Goal: Navigation & Orientation: Find specific page/section

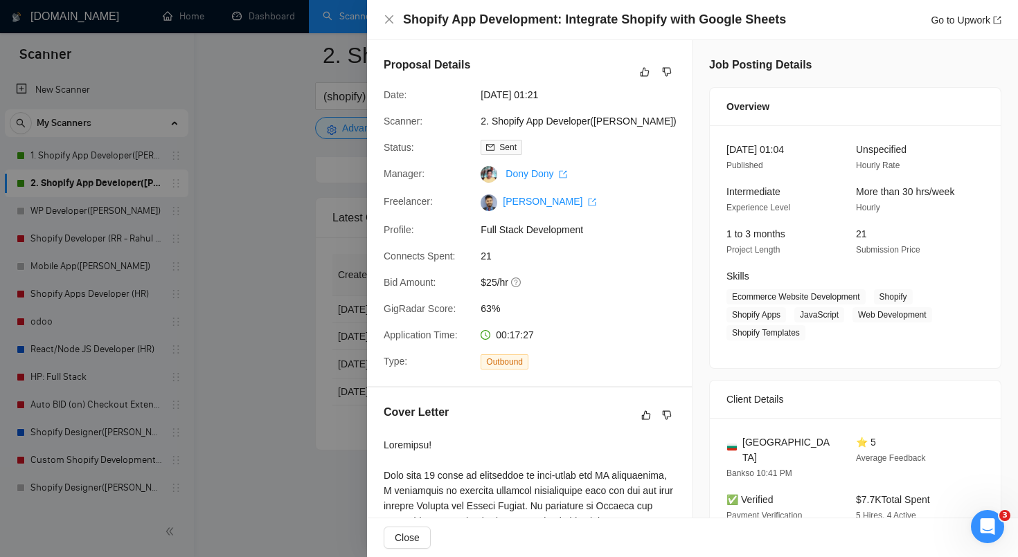
click at [188, 31] on div at bounding box center [509, 278] width 1018 height 557
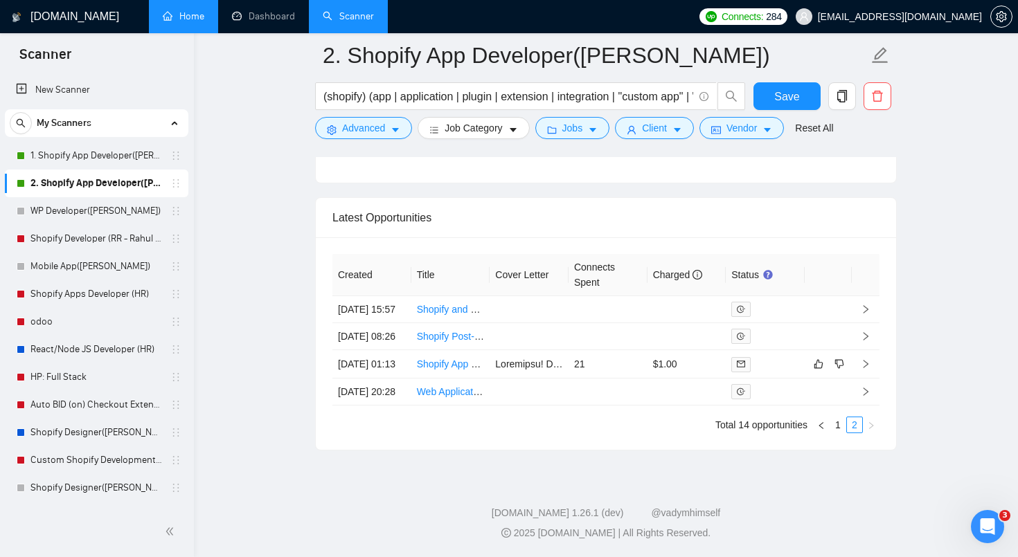
click at [194, 19] on link "Home" at bounding box center [184, 16] width 42 height 12
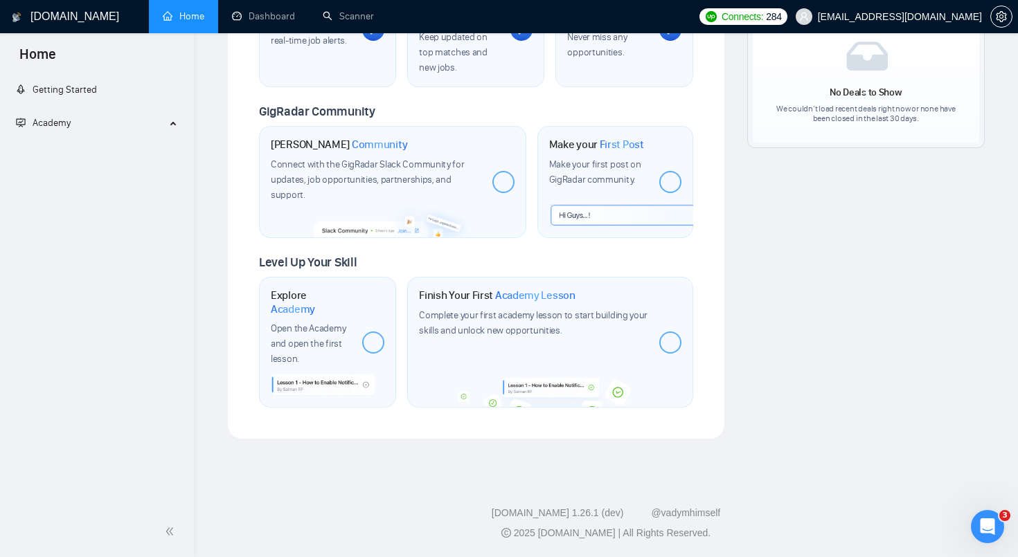
click at [194, 19] on link "Home" at bounding box center [184, 16] width 42 height 12
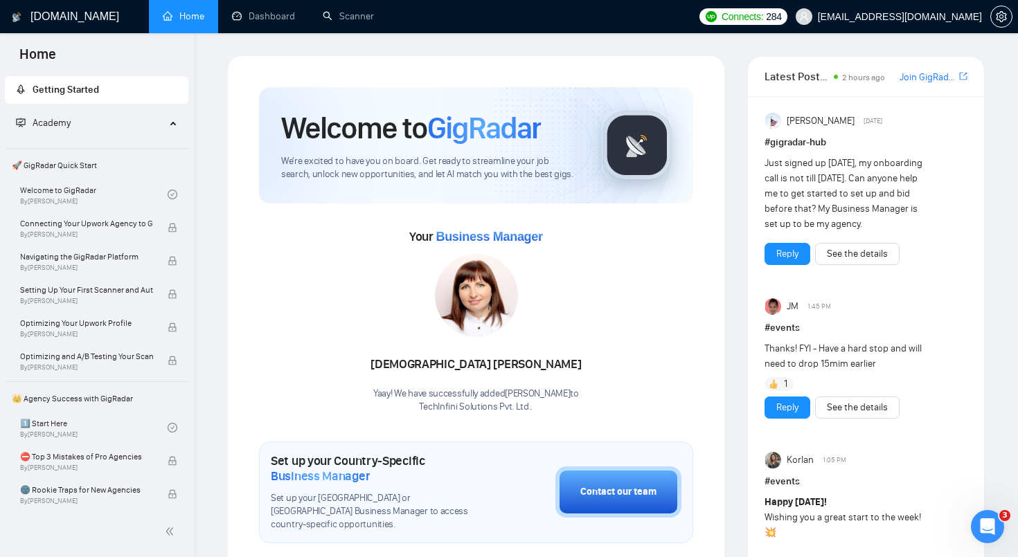
click at [305, 252] on div "Your Business Manager [PERSON_NAME]! We have successfully added [PERSON_NAME] t…" at bounding box center [476, 320] width 434 height 188
click at [328, 22] on link "Scanner" at bounding box center [348, 16] width 51 height 12
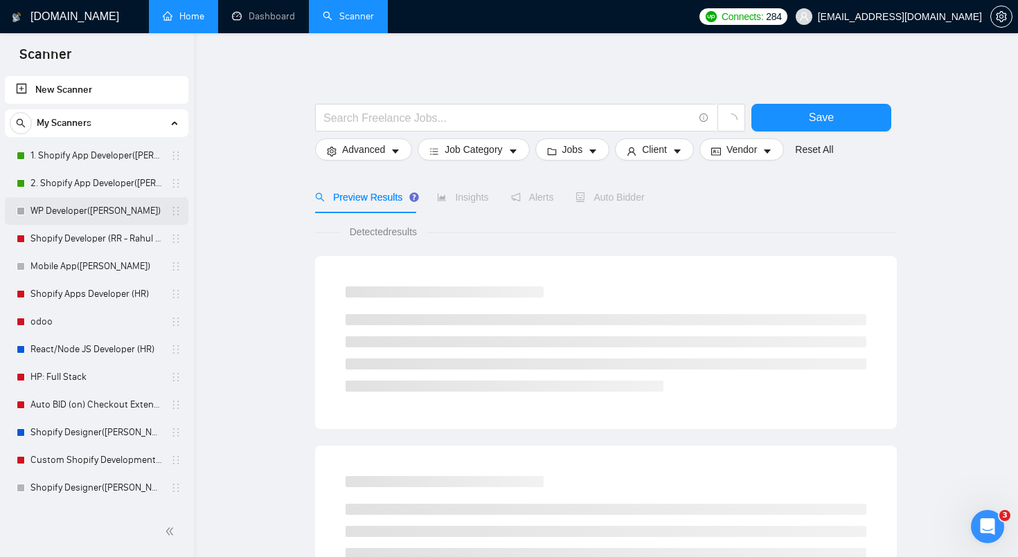
click at [105, 214] on link "WP Developer([PERSON_NAME])" at bounding box center [96, 211] width 132 height 28
